Goal: Task Accomplishment & Management: Use online tool/utility

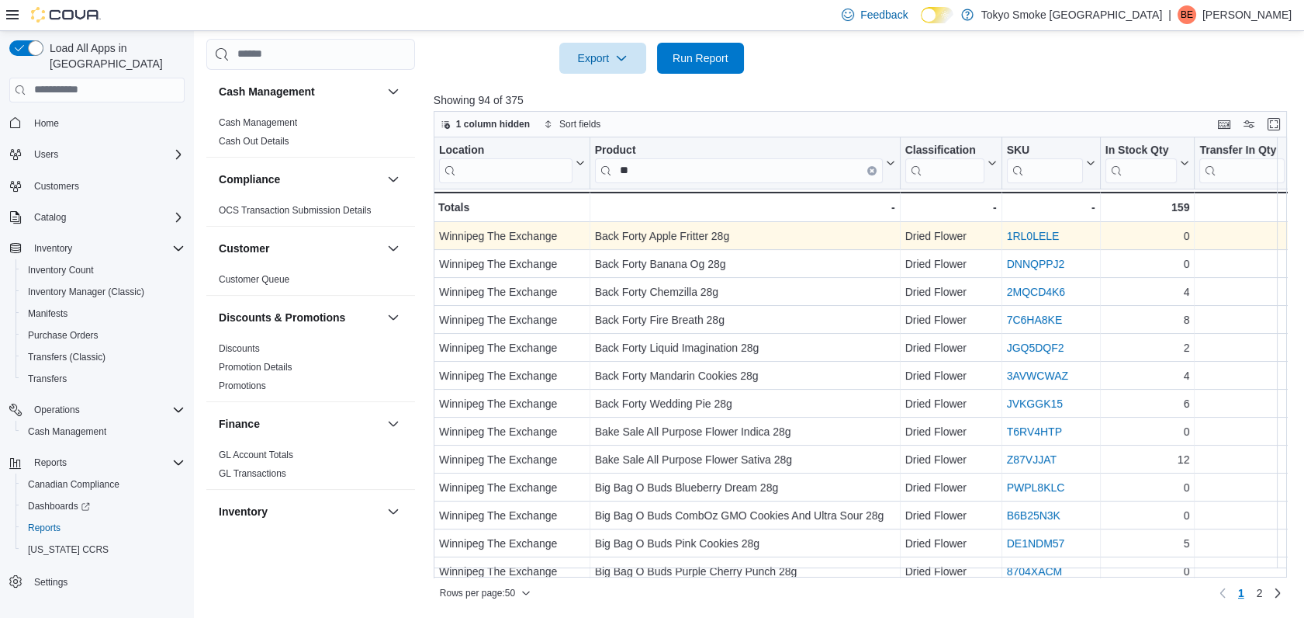
scroll to position [422, 0]
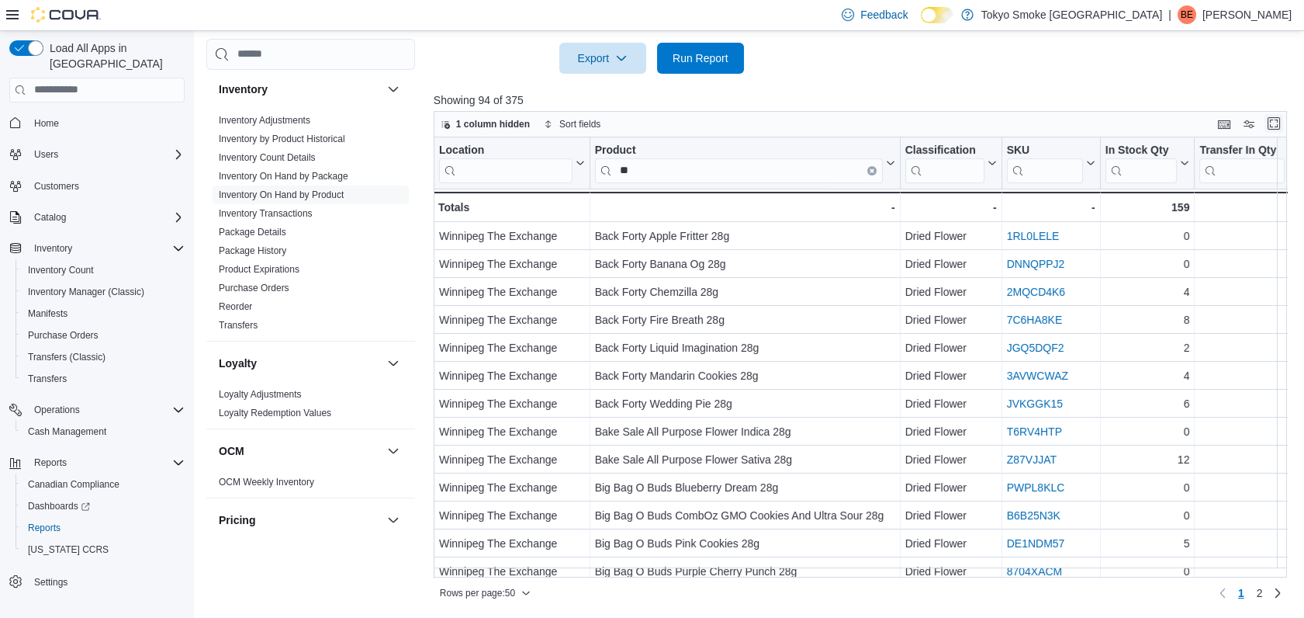
click at [1282, 132] on span at bounding box center [1274, 124] width 19 height 19
click at [1283, 129] on button "Enter fullscreen" at bounding box center [1274, 123] width 19 height 19
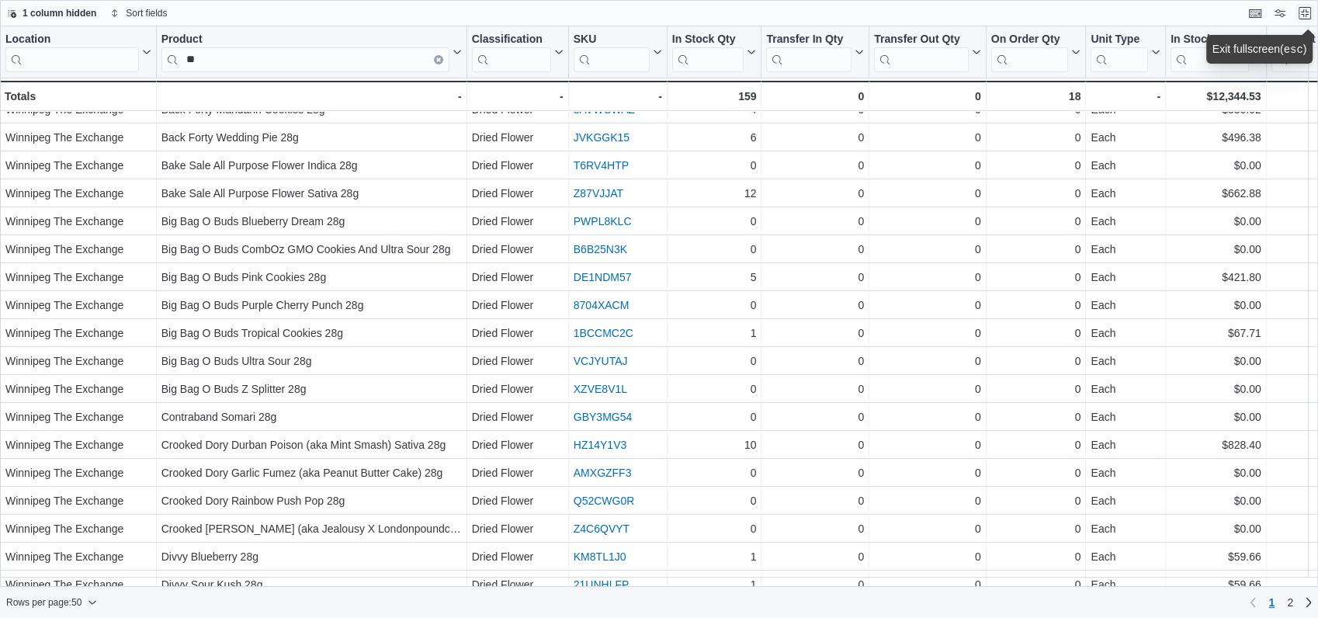
scroll to position [0, 0]
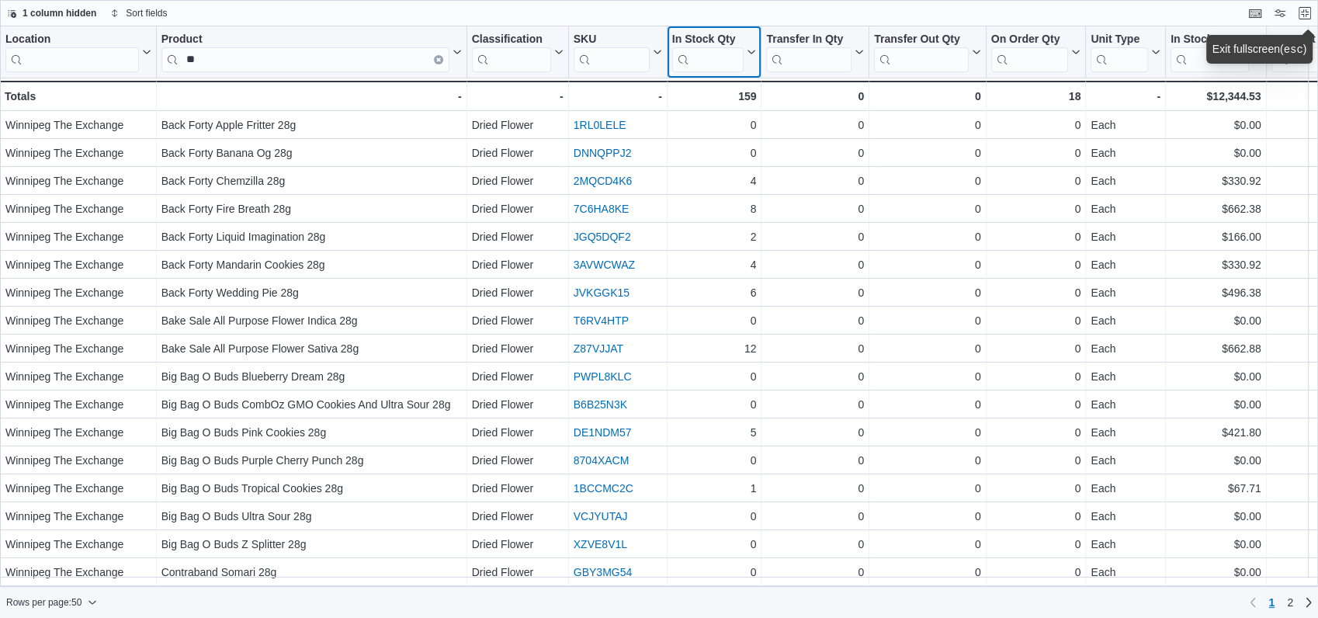
click at [748, 56] on icon at bounding box center [749, 51] width 12 height 9
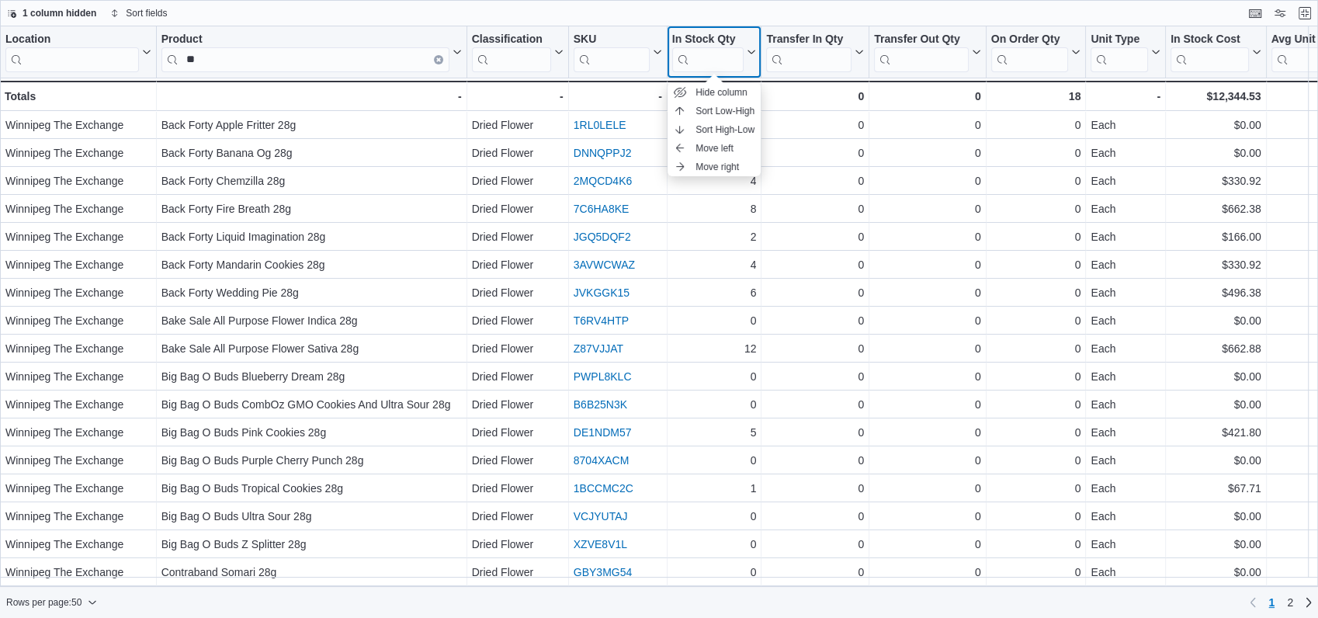
click at [751, 57] on button "In Stock Qty" at bounding box center [714, 53] width 85 height 40
click at [730, 36] on div "In Stock Qty" at bounding box center [708, 40] width 72 height 15
click at [724, 34] on div "In Stock Qty" at bounding box center [708, 40] width 72 height 15
click at [726, 131] on span "Sort High-Low" at bounding box center [724, 129] width 59 height 12
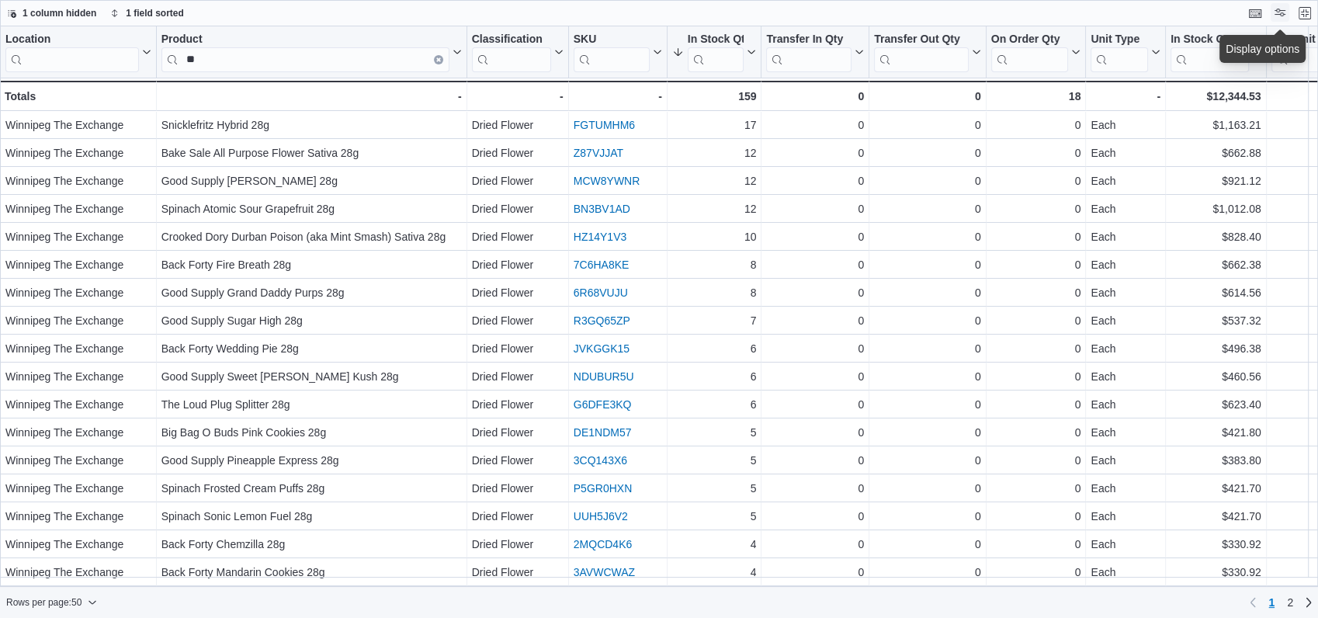
click at [1284, 15] on button "Display options" at bounding box center [1279, 12] width 19 height 19
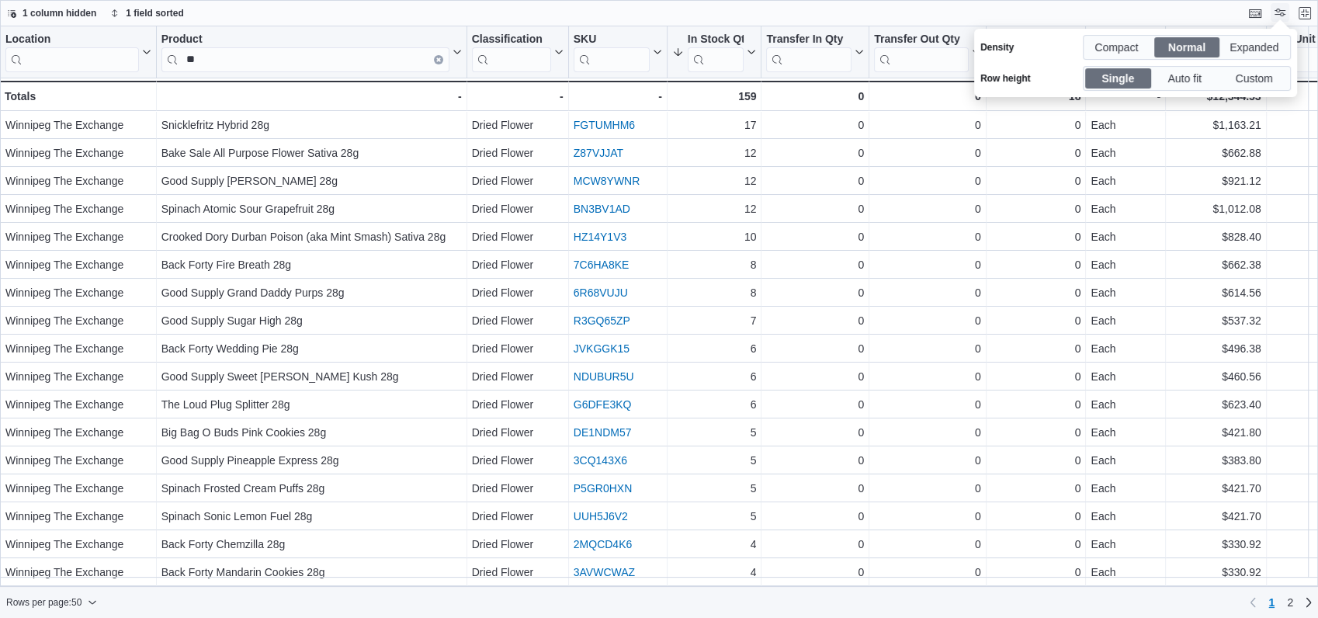
click at [1284, 15] on button "Display options" at bounding box center [1279, 12] width 19 height 19
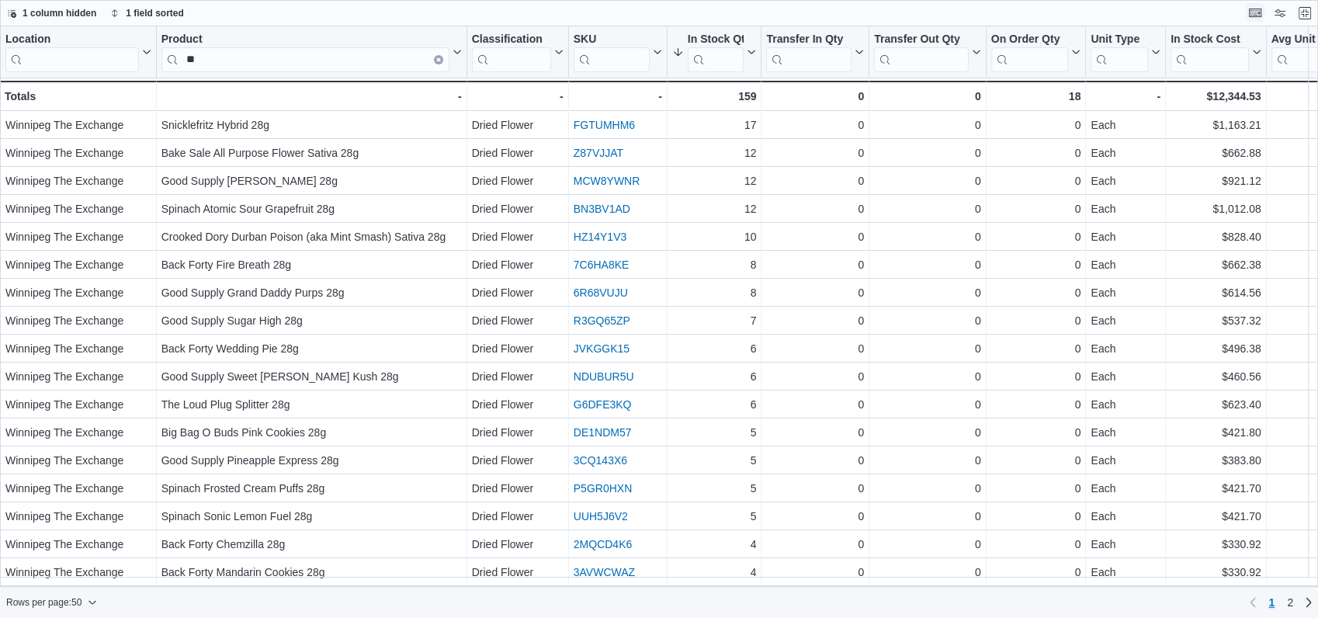
click at [1250, 15] on button "Keyboard shortcuts" at bounding box center [1254, 12] width 19 height 19
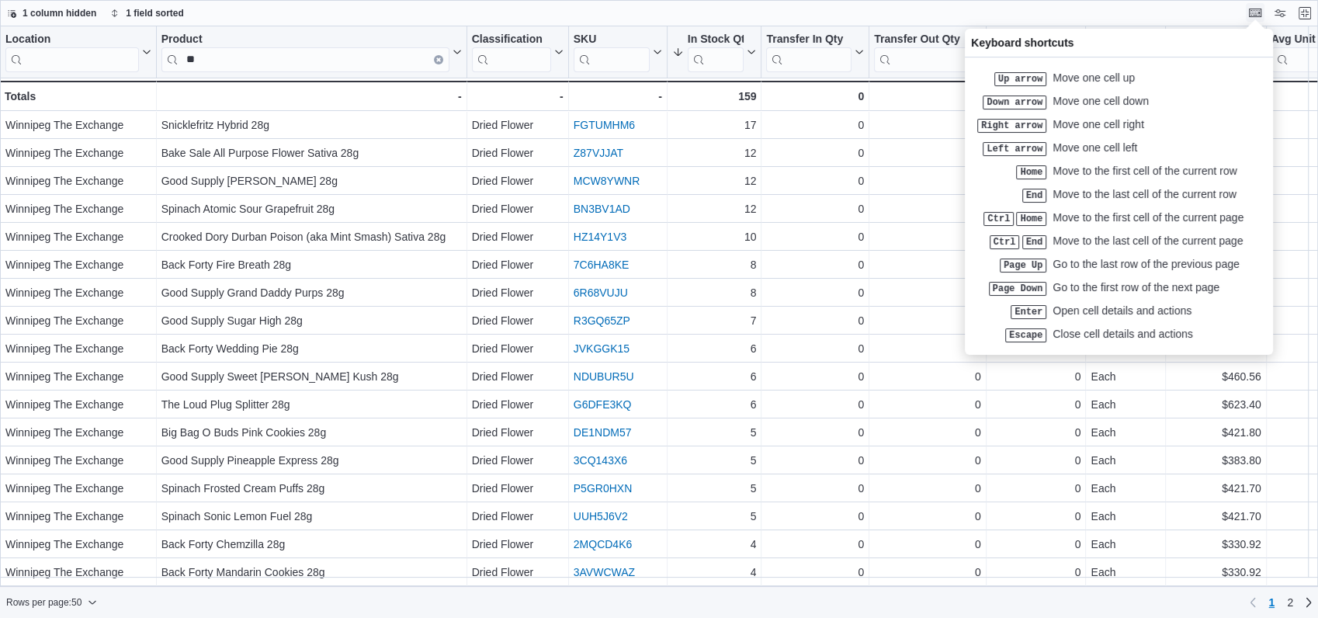
click at [1252, 15] on button "Keyboard shortcuts" at bounding box center [1254, 12] width 19 height 19
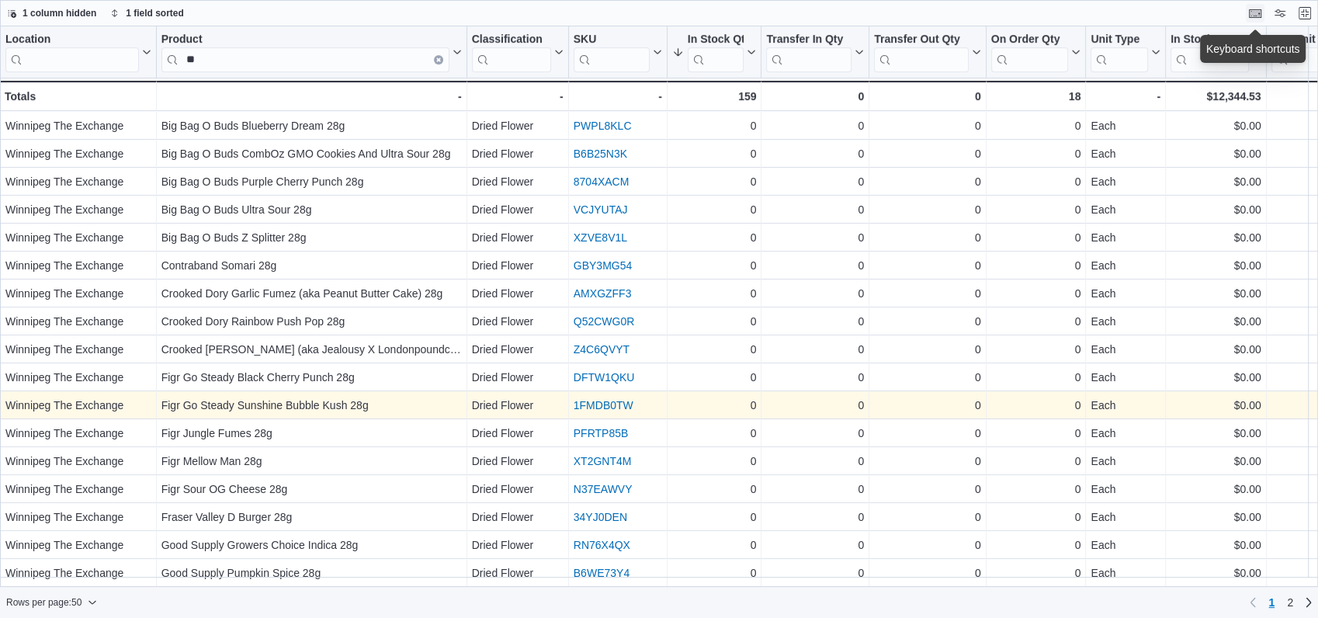
scroll to position [930, 0]
